Goal: Check status: Check status

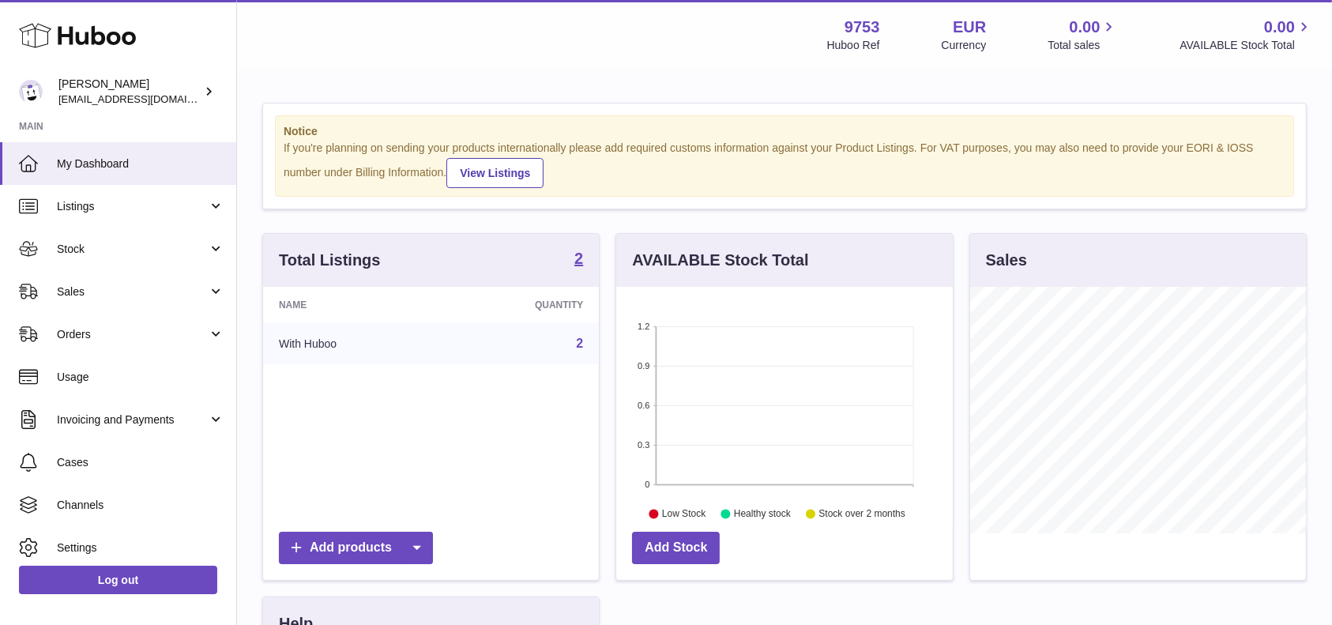
scroll to position [246, 336]
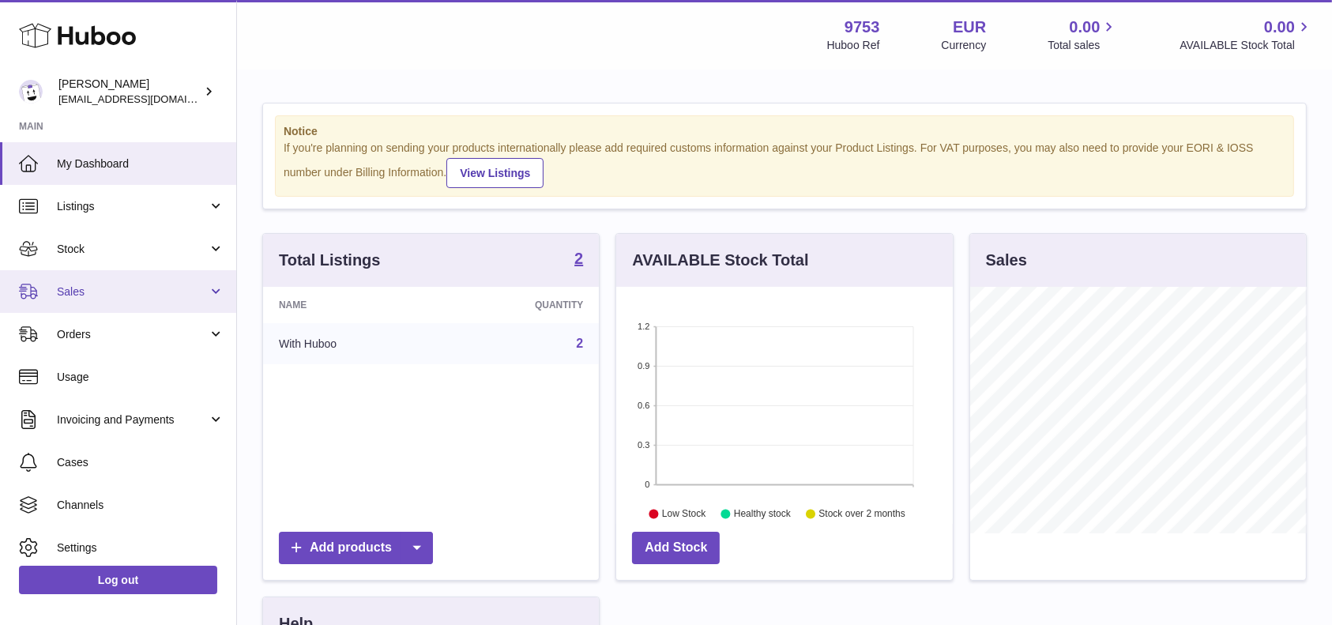
click at [101, 291] on span "Sales" at bounding box center [132, 291] width 151 height 15
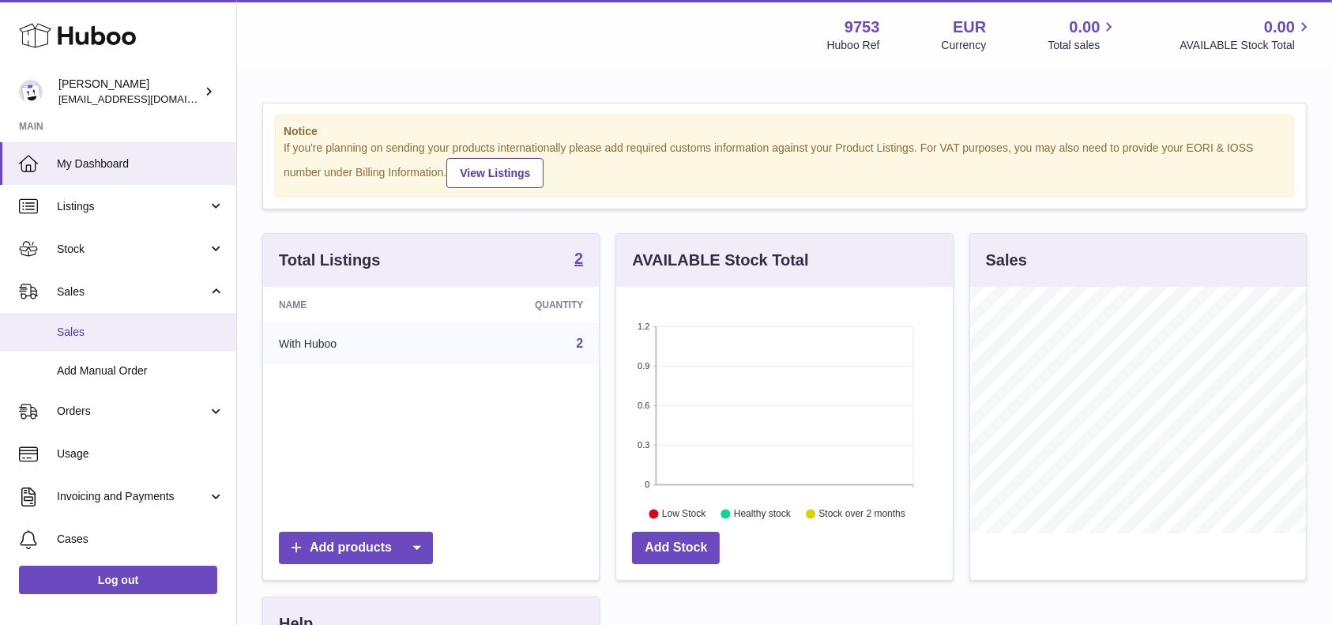
click at [101, 326] on span "Sales" at bounding box center [140, 332] width 167 height 15
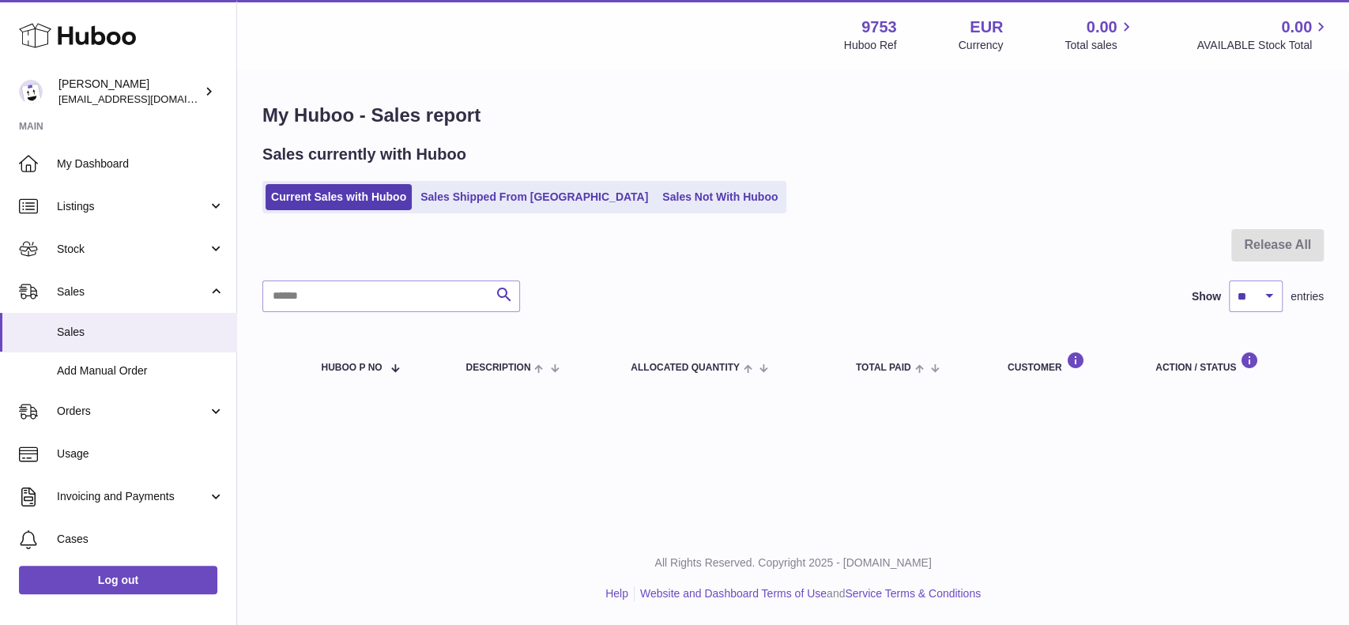
click at [469, 183] on ul "Current Sales with Huboo Sales Shipped From [GEOGRAPHIC_DATA] Sales Not With Hu…" at bounding box center [524, 197] width 524 height 32
click at [502, 199] on link "Sales Shipped From [GEOGRAPHIC_DATA]" at bounding box center [534, 197] width 239 height 26
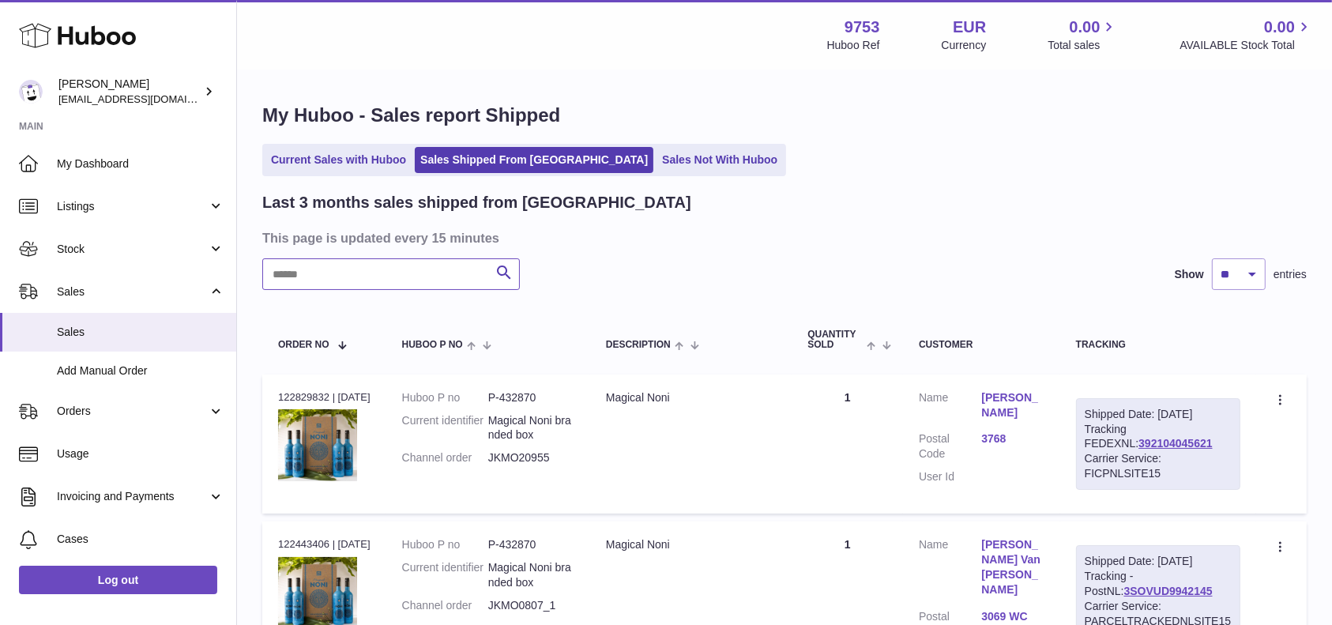
click at [411, 285] on input "text" at bounding box center [391, 274] width 258 height 32
paste input "**********"
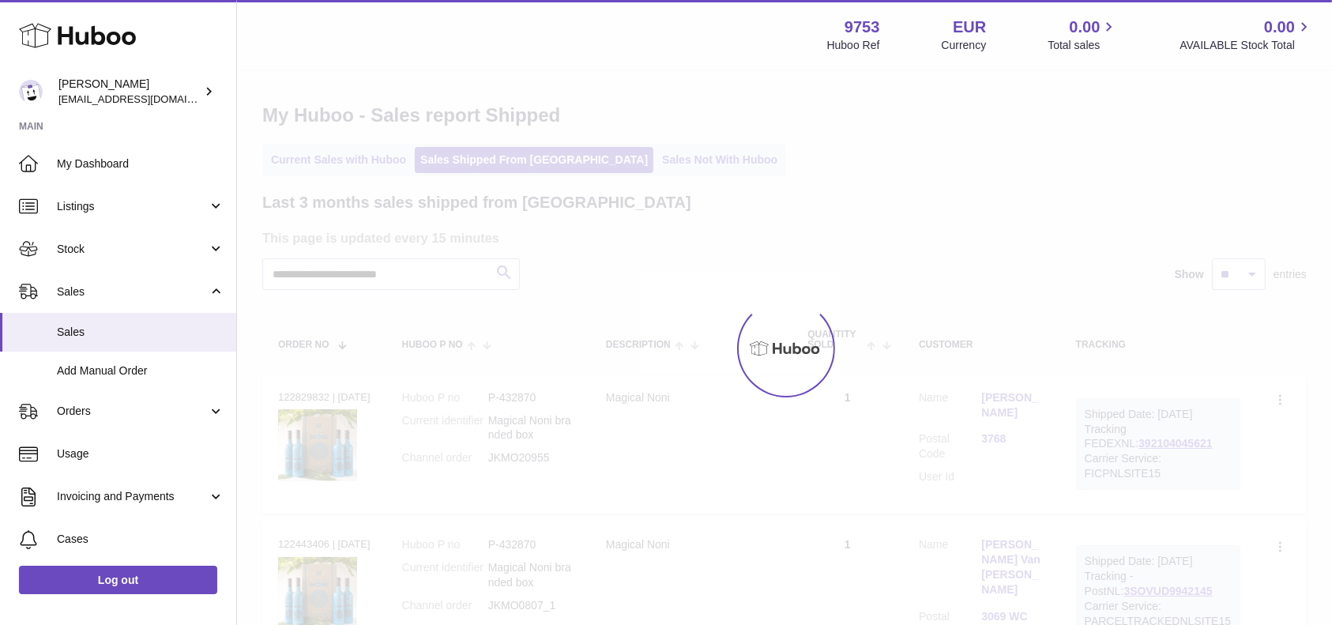
click at [428, 269] on div at bounding box center [784, 348] width 1095 height 554
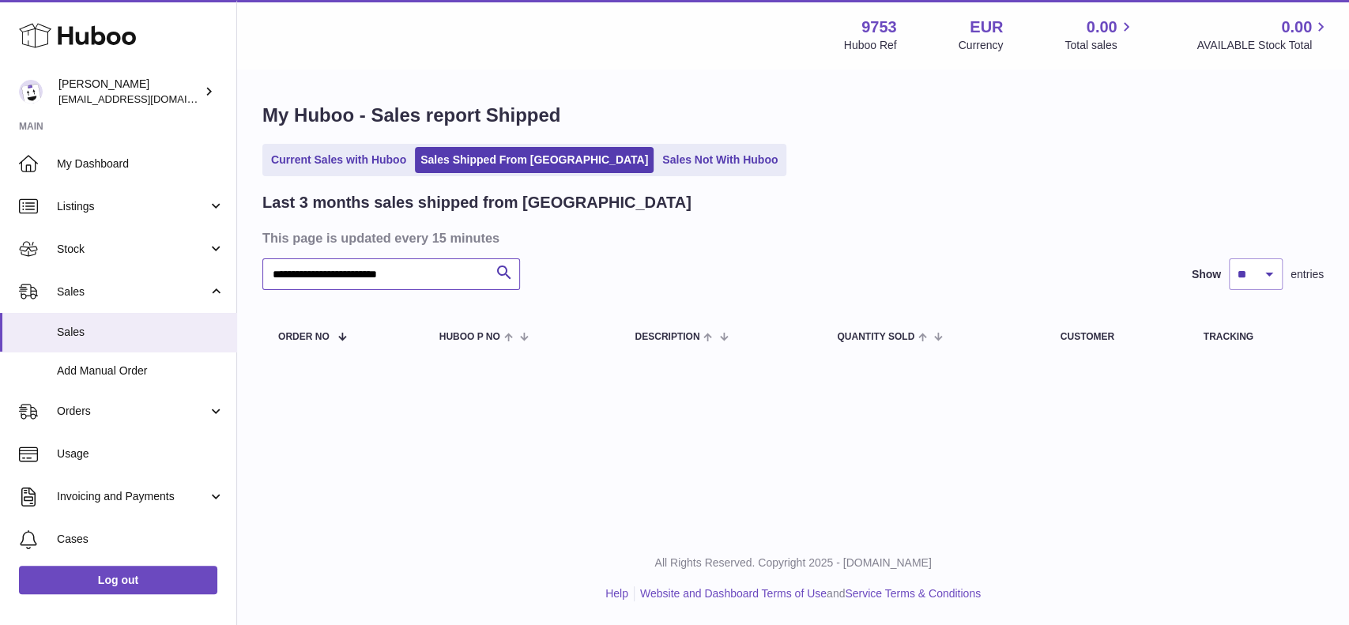
drag, startPoint x: 427, startPoint y: 269, endPoint x: 341, endPoint y: 273, distance: 86.2
click at [341, 273] on input "**********" at bounding box center [391, 274] width 258 height 32
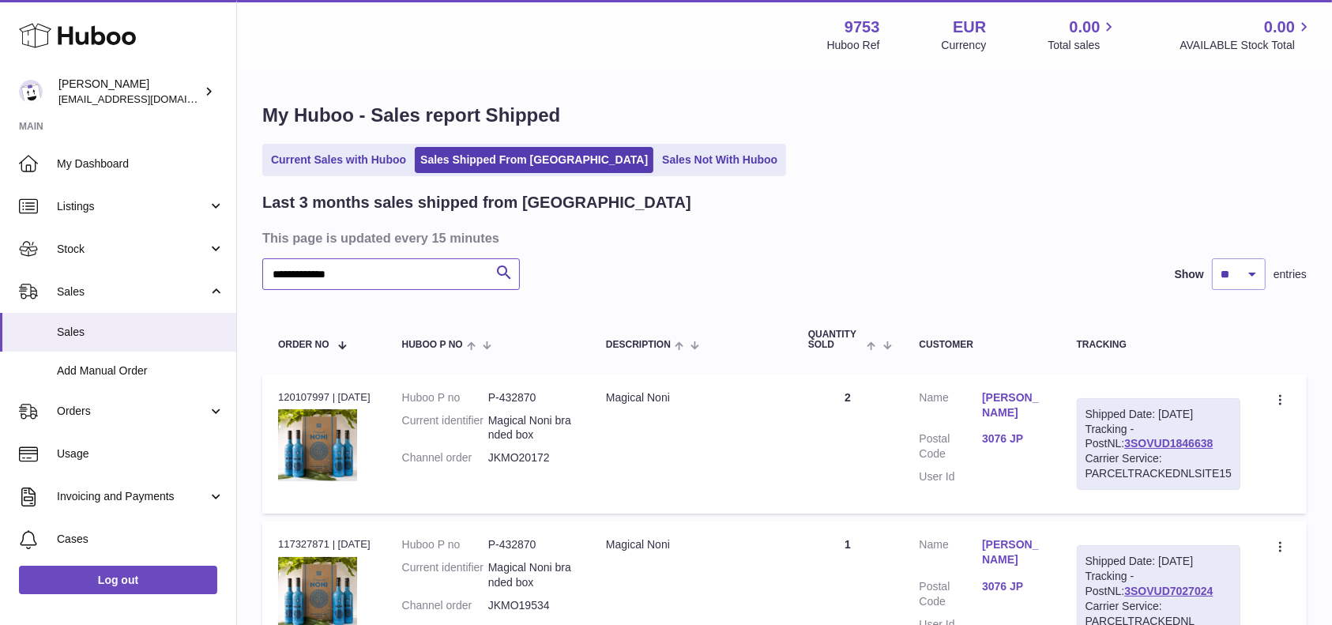
type input "**********"
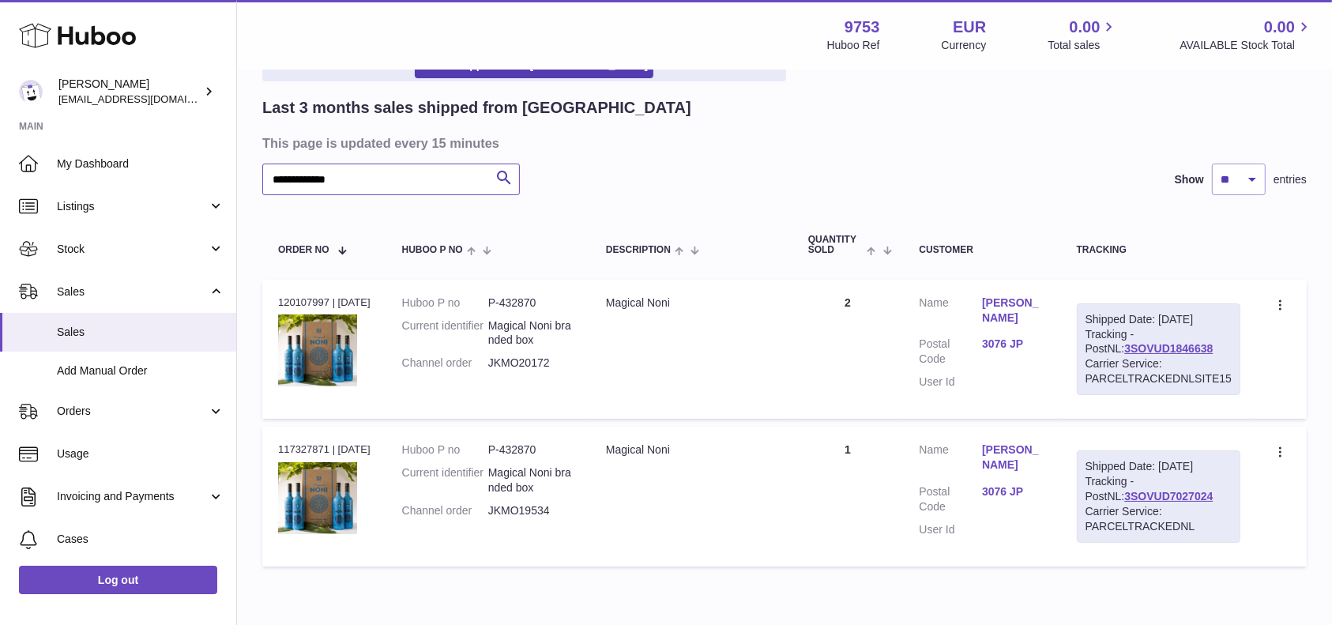
scroll to position [182, 0]
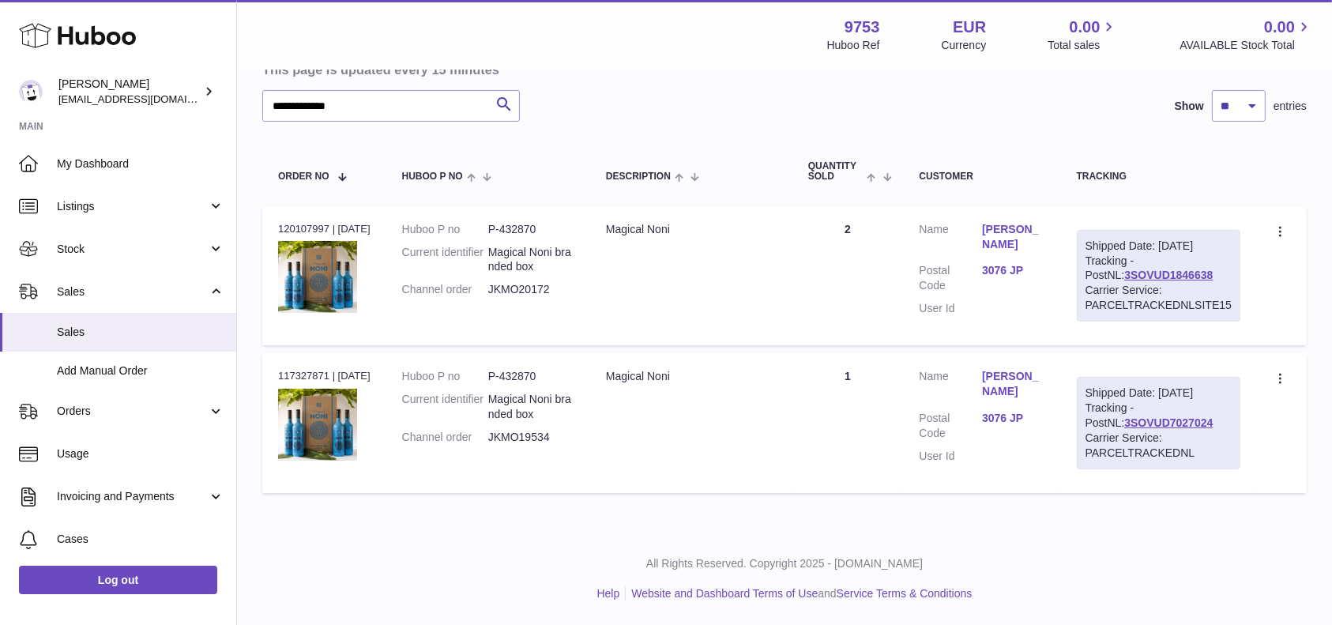
click at [1002, 411] on link "3076 JP" at bounding box center [1013, 418] width 63 height 15
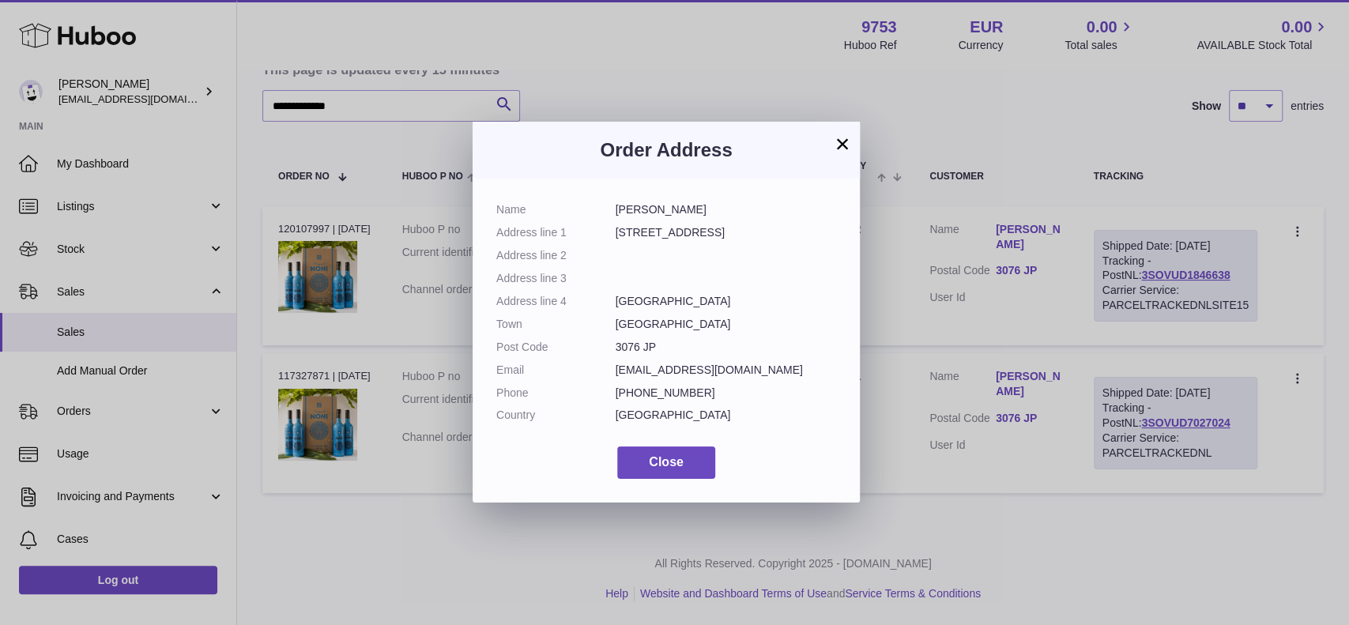
click at [1296, 359] on div "× Order Address Name Edlyn Ostiana Address line 1 Pascalweg 12 Address line 2 A…" at bounding box center [674, 312] width 1349 height 625
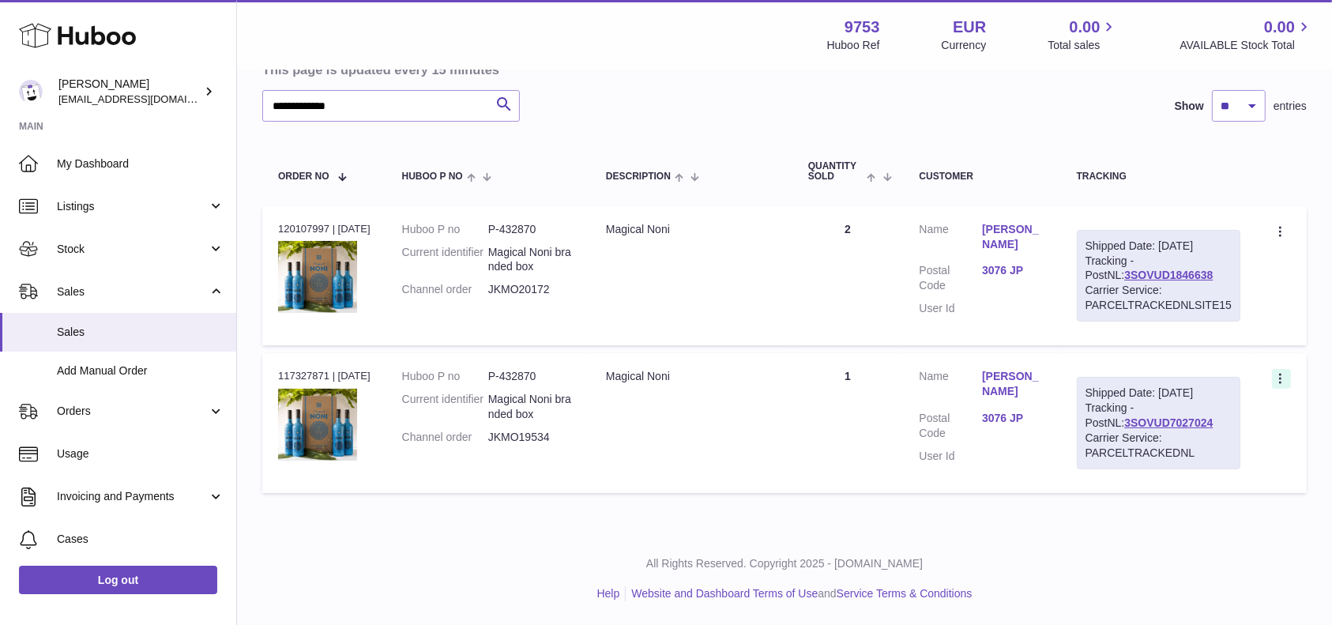
click at [1285, 372] on icon at bounding box center [1282, 380] width 18 height 16
click at [1207, 431] on li "Duplicate Order" at bounding box center [1212, 448] width 158 height 34
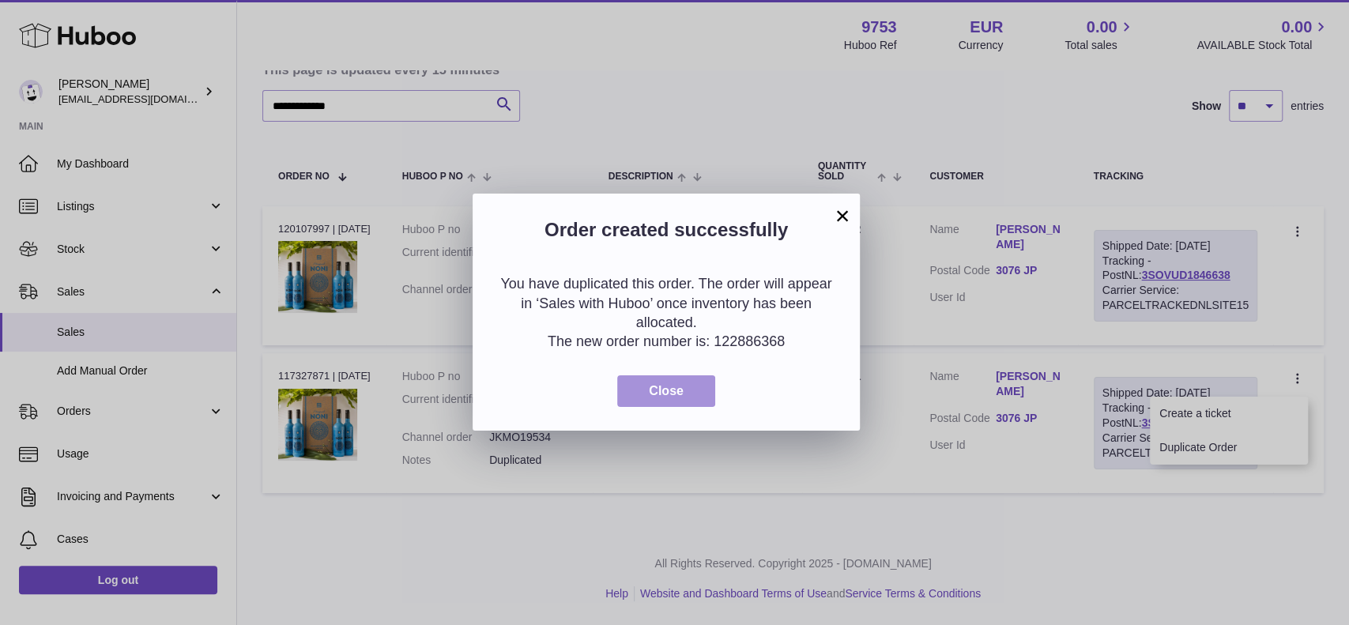
click at [680, 403] on button "Close" at bounding box center [666, 391] width 98 height 32
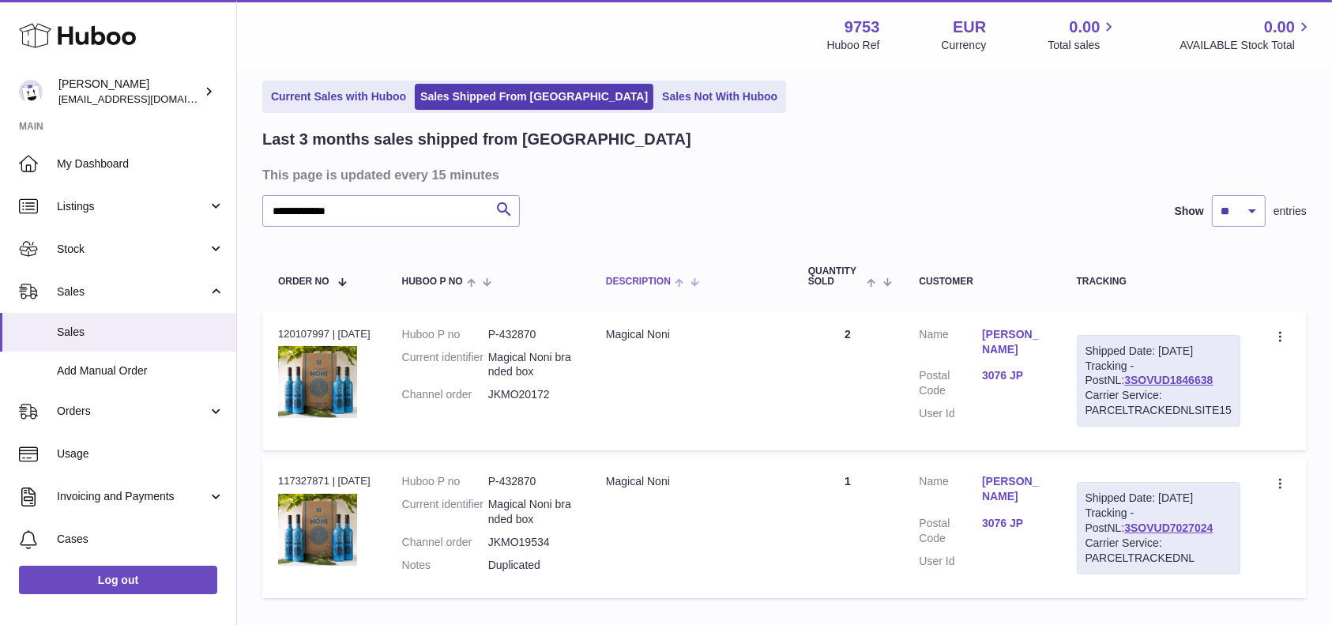
scroll to position [0, 0]
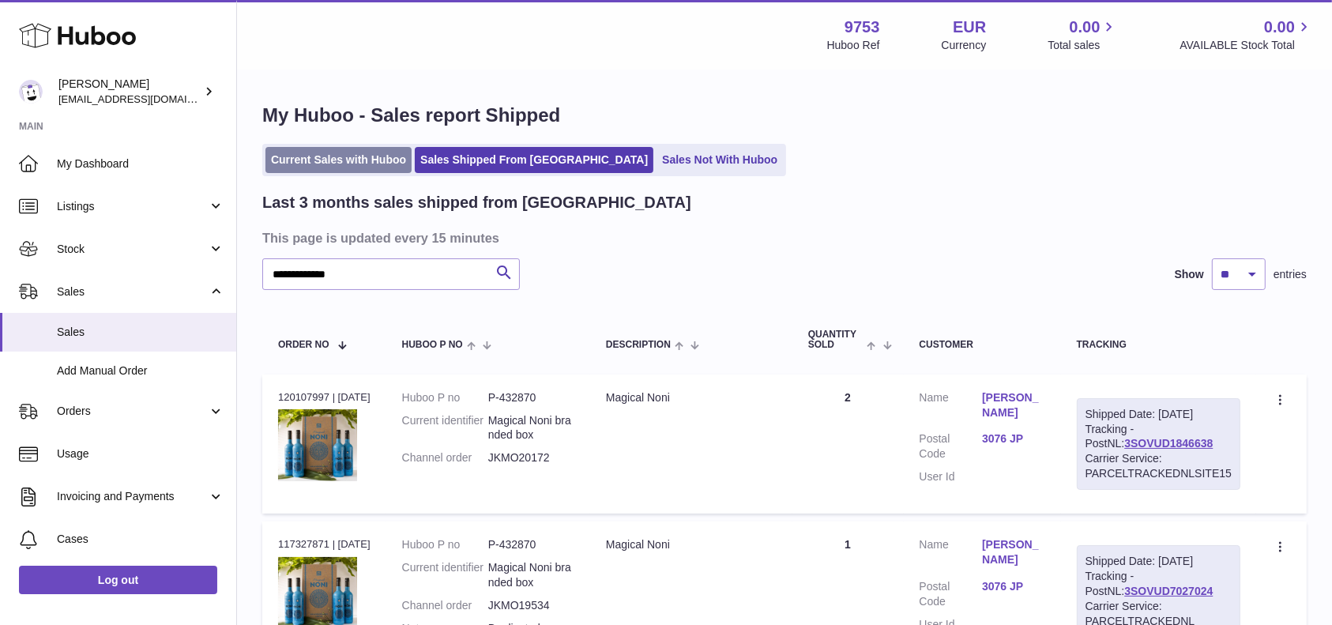
click at [359, 168] on link "Current Sales with Huboo" at bounding box center [338, 160] width 146 height 26
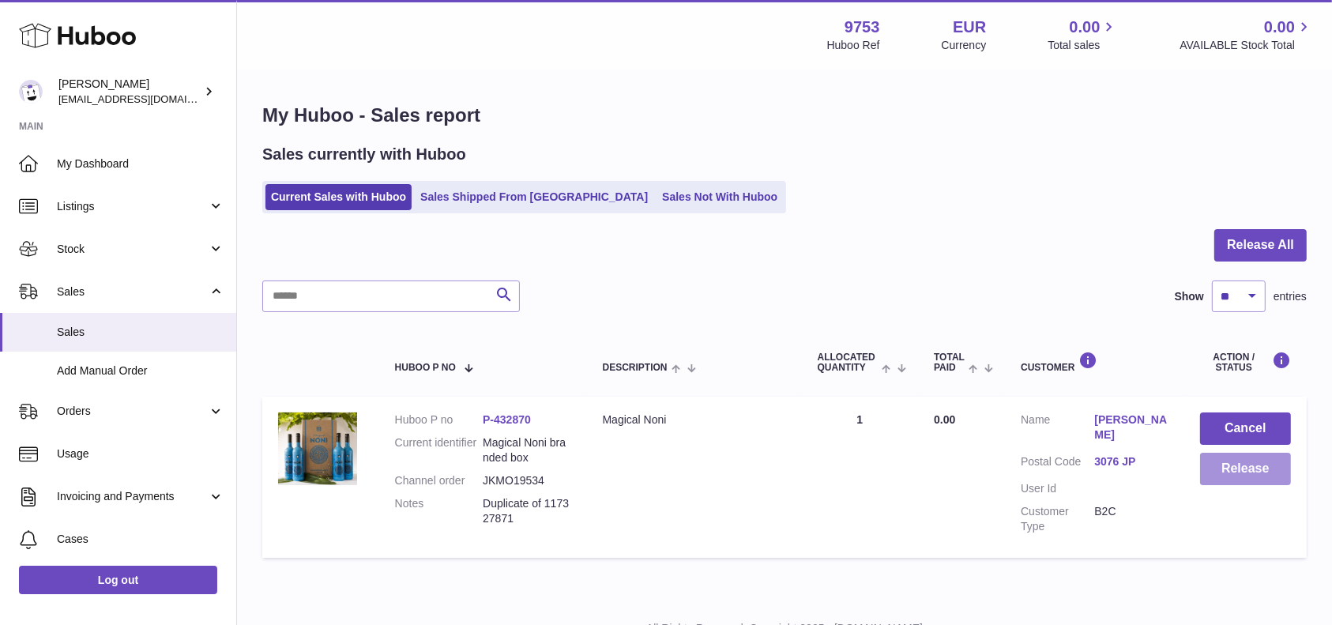
click at [1258, 472] on button "Release" at bounding box center [1245, 469] width 91 height 32
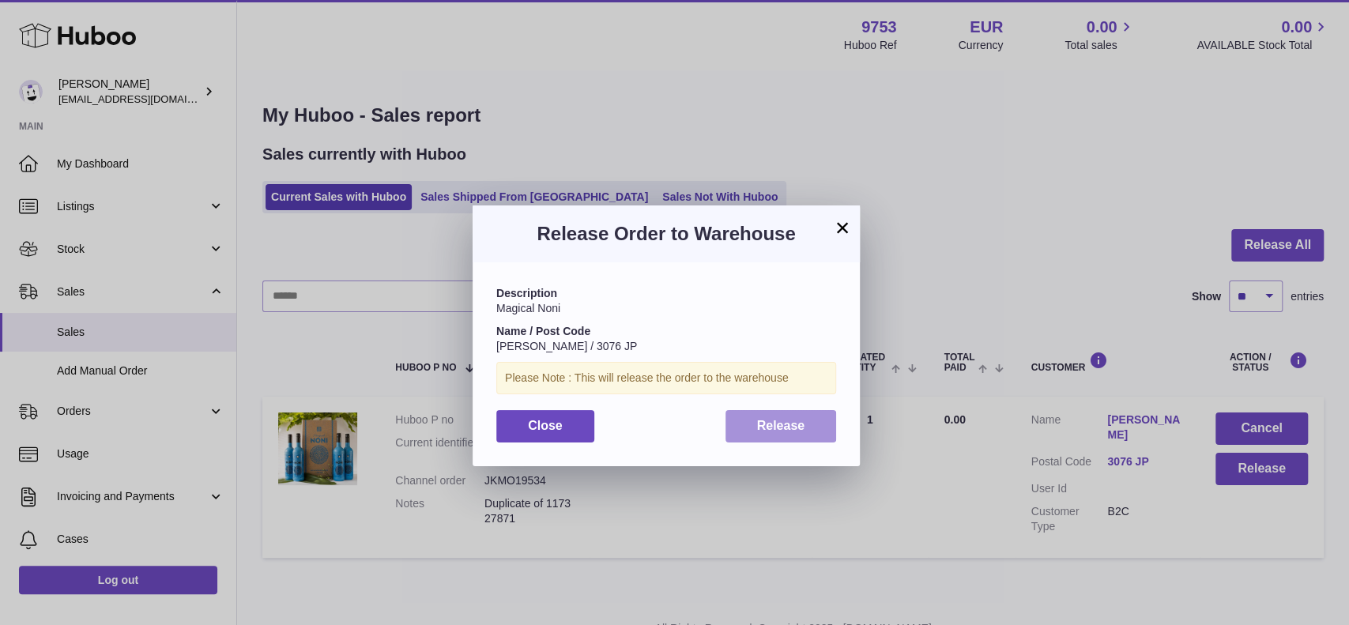
click at [790, 426] on span "Release" at bounding box center [781, 425] width 48 height 13
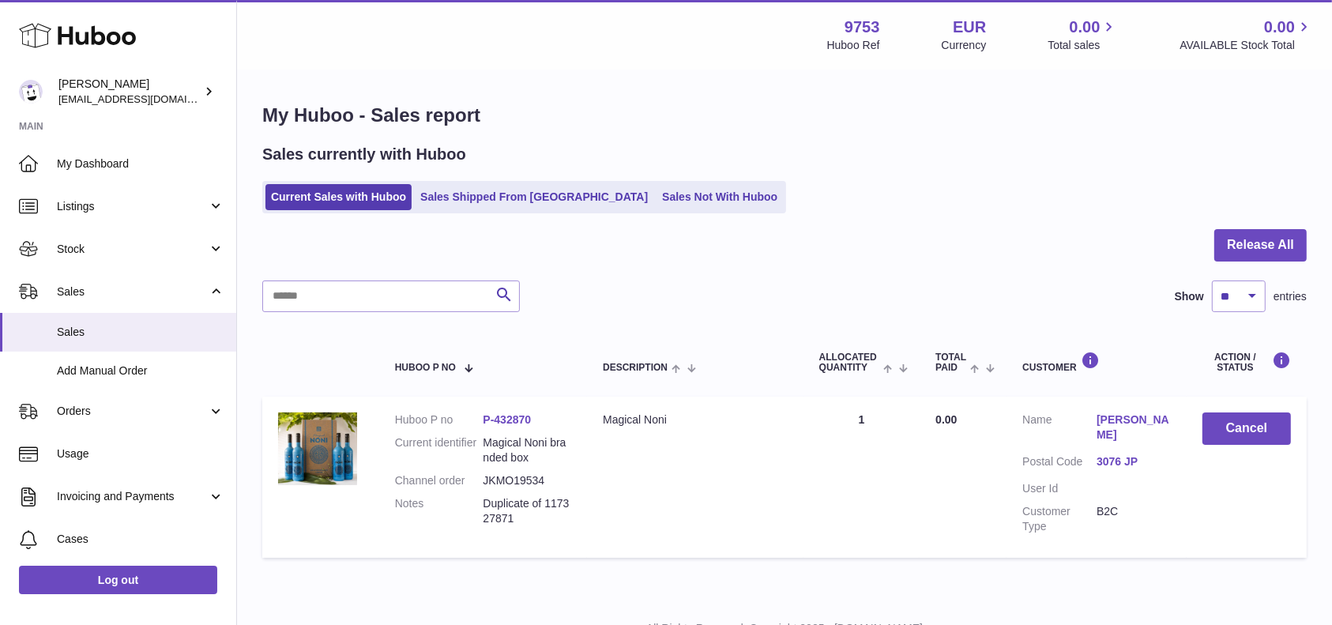
click at [484, 191] on link "Sales Shipped From [GEOGRAPHIC_DATA]" at bounding box center [534, 197] width 239 height 26
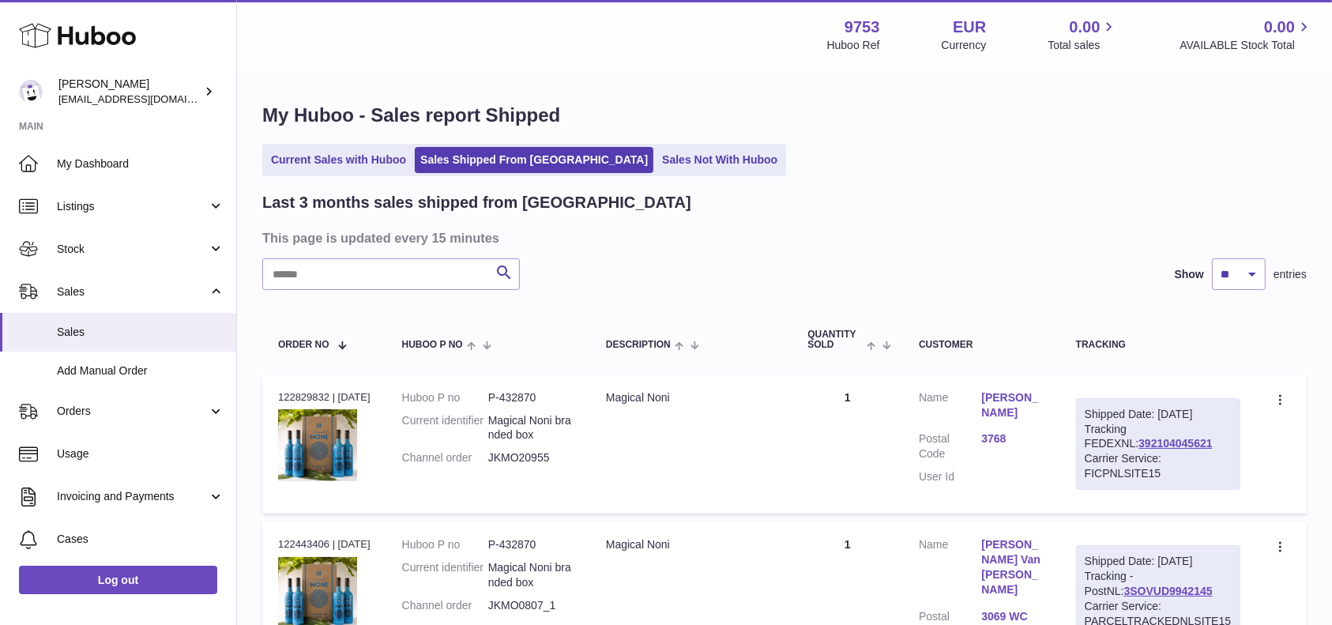
drag, startPoint x: 1131, startPoint y: 427, endPoint x: 1176, endPoint y: 436, distance: 45.2
click at [1176, 436] on div "Shipped Date: [DATE] Tracking FEDEXNL: 392104045621 Carrier Service: FICPNLSITE…" at bounding box center [1158, 444] width 164 height 92
copy div "FEDEXNL: 392104045621"
